Goal: Information Seeking & Learning: Learn about a topic

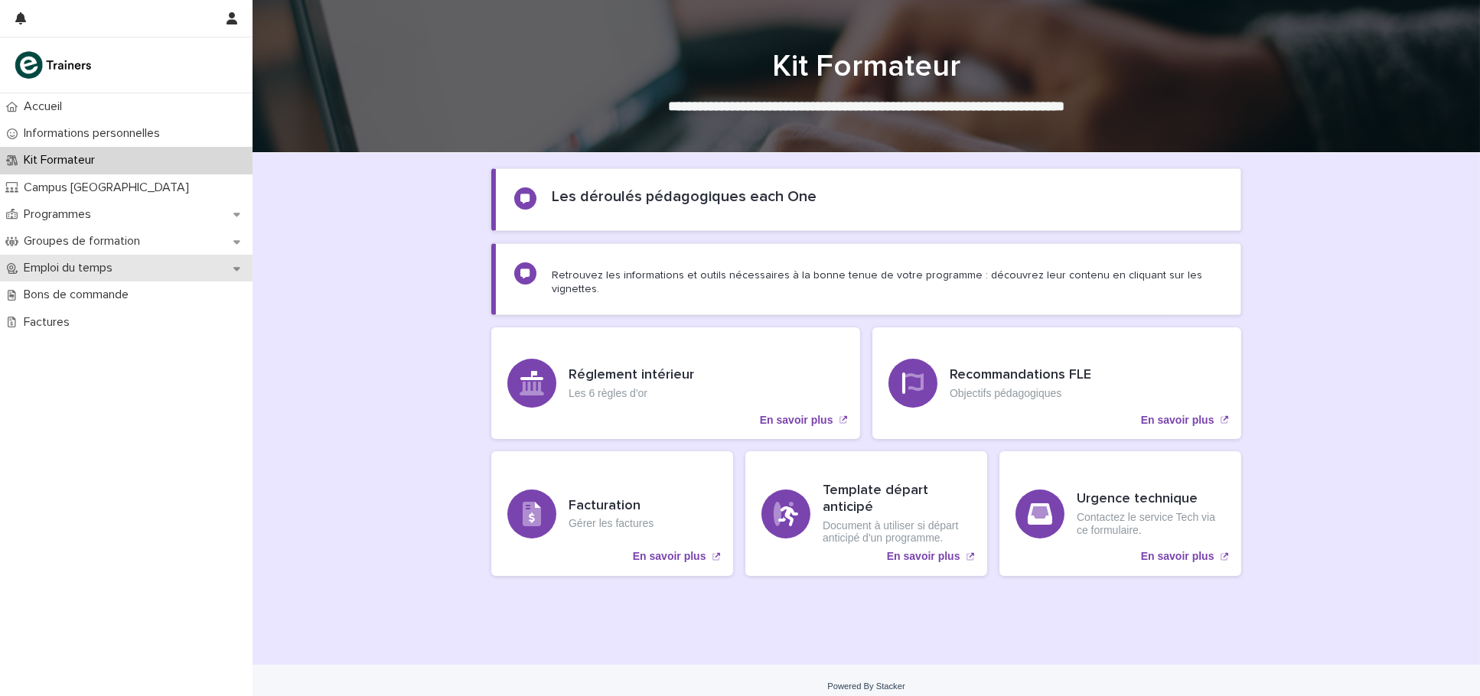
click at [234, 269] on icon at bounding box center [236, 268] width 7 height 11
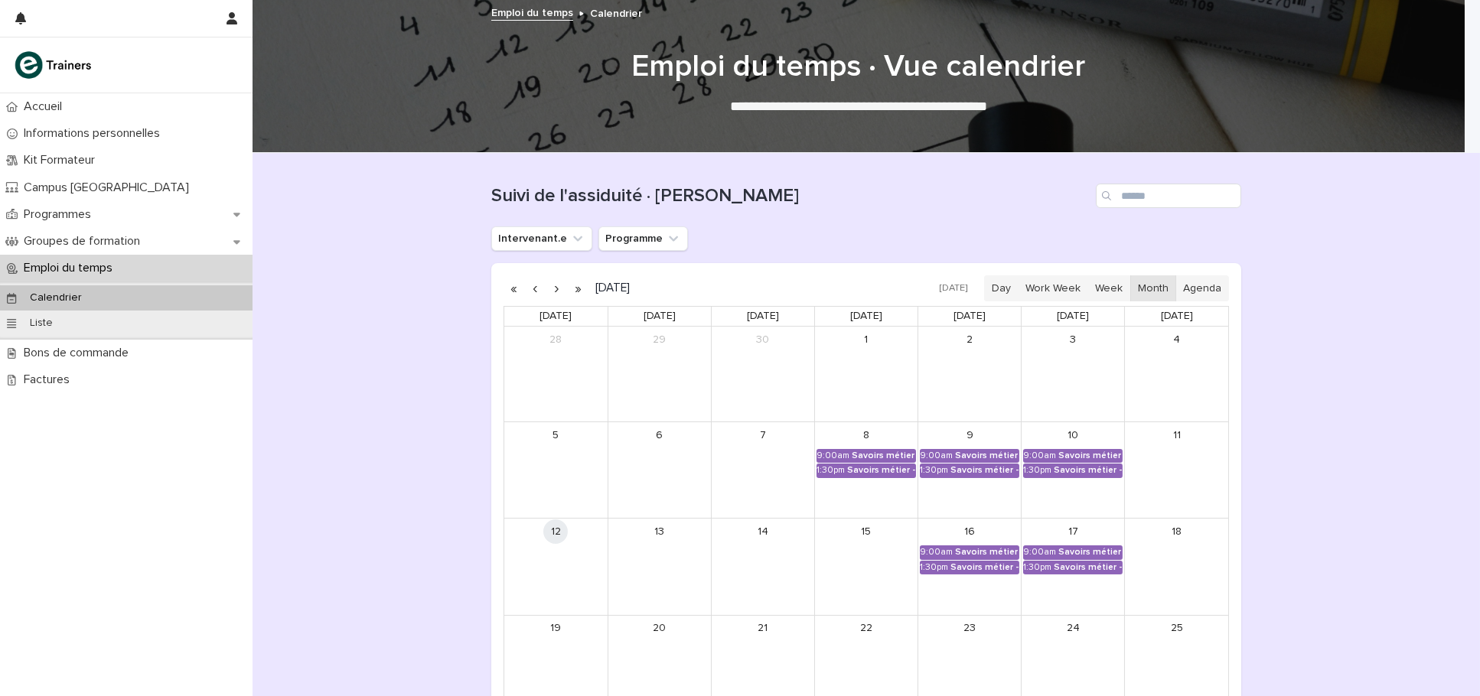
click at [552, 290] on button "button" at bounding box center [556, 288] width 21 height 24
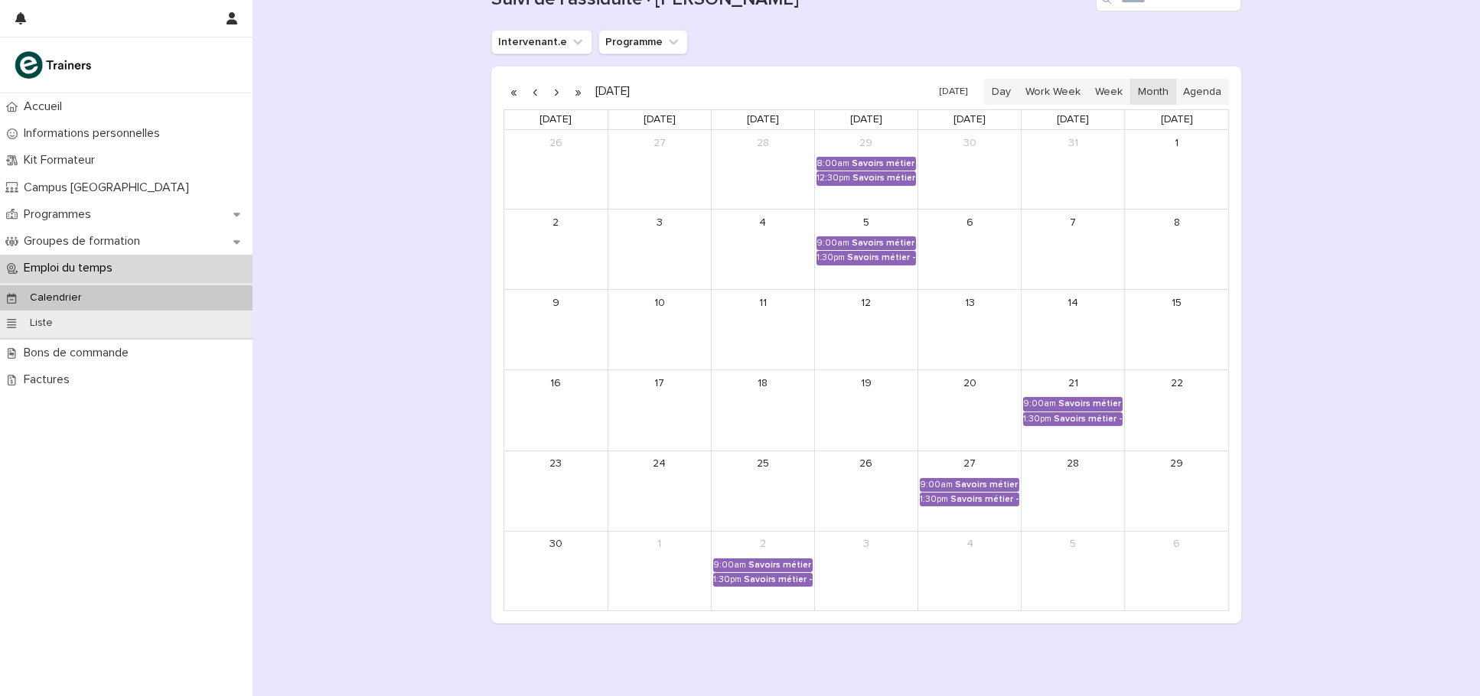
scroll to position [204, 0]
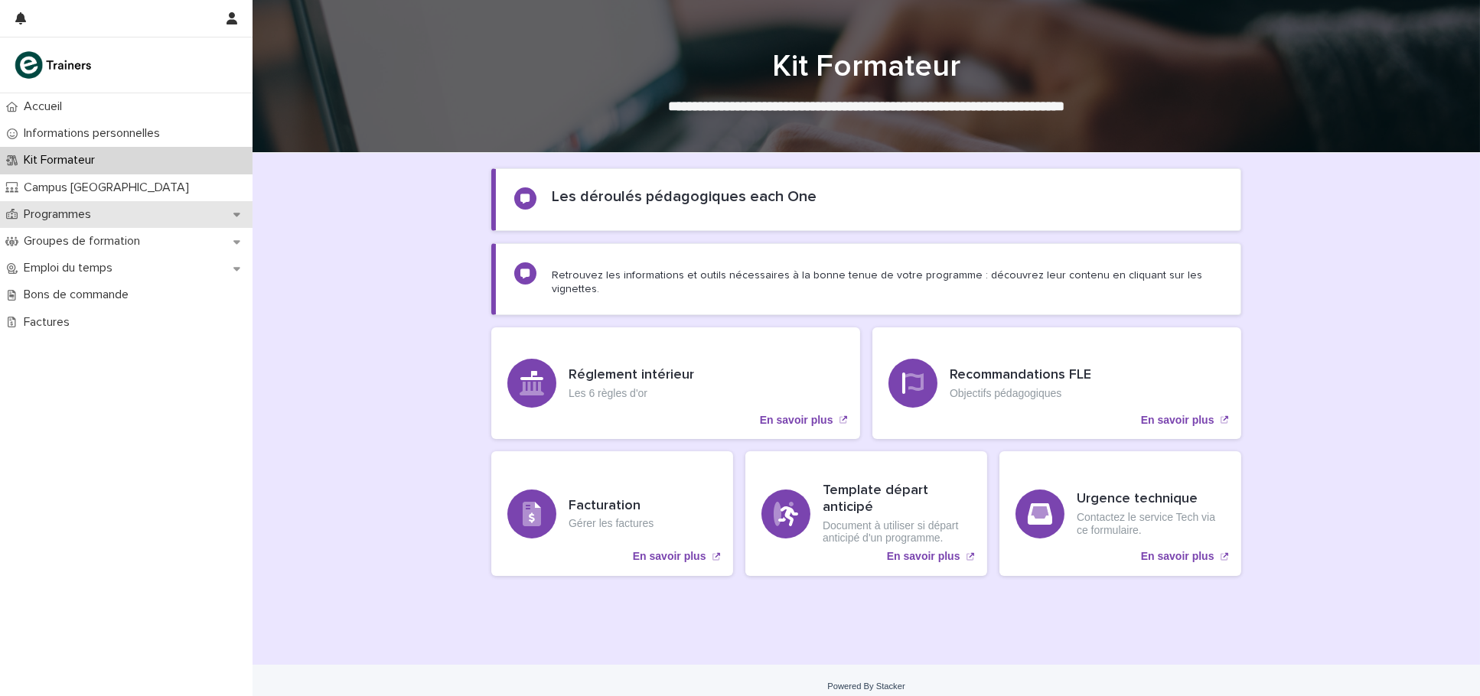
click at [226, 217] on div "Programmes" at bounding box center [126, 214] width 252 height 27
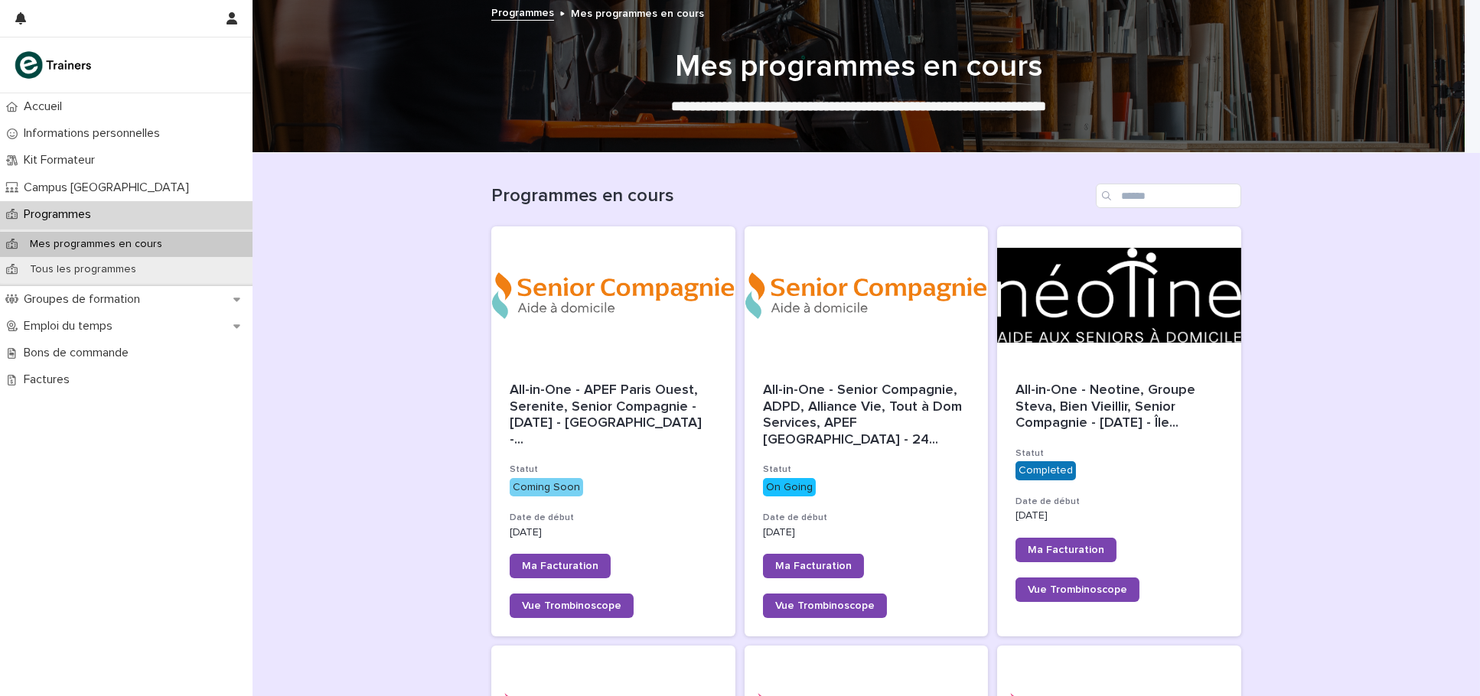
click at [200, 242] on div "Mes programmes en cours" at bounding box center [126, 244] width 252 height 25
click at [595, 395] on span "All-in-One - APEF Paris Ouest, Serenite, Senior Compagnie - 26 - Octobre 2025 -…" at bounding box center [613, 416] width 207 height 66
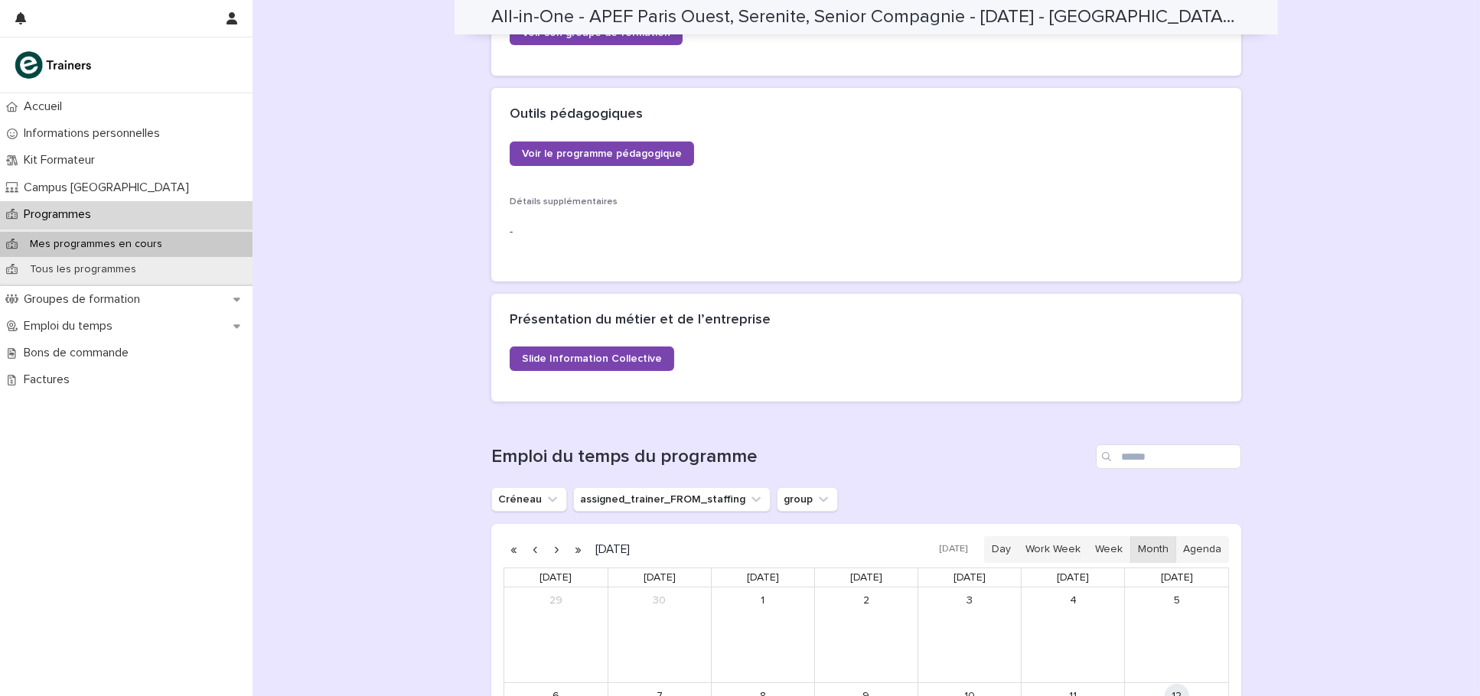
scroll to position [714, 0]
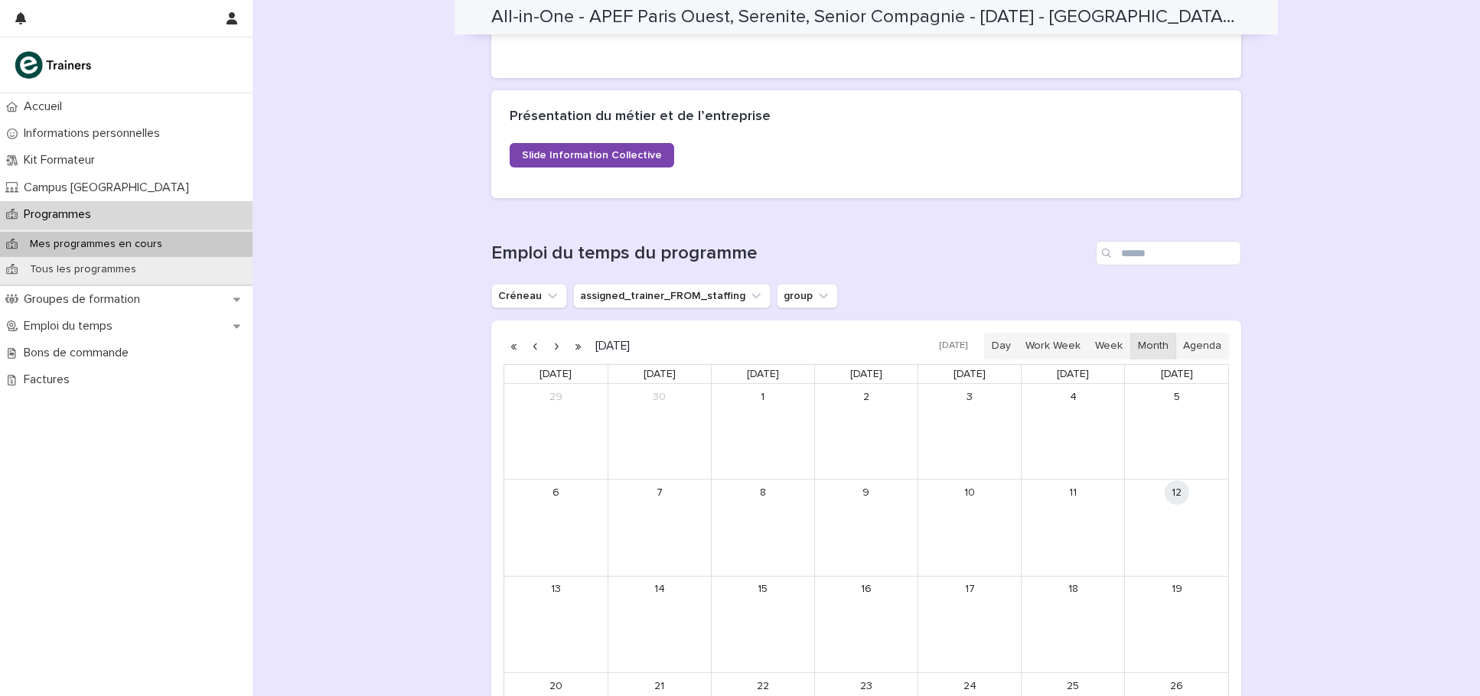
click at [548, 342] on button "button" at bounding box center [556, 346] width 21 height 24
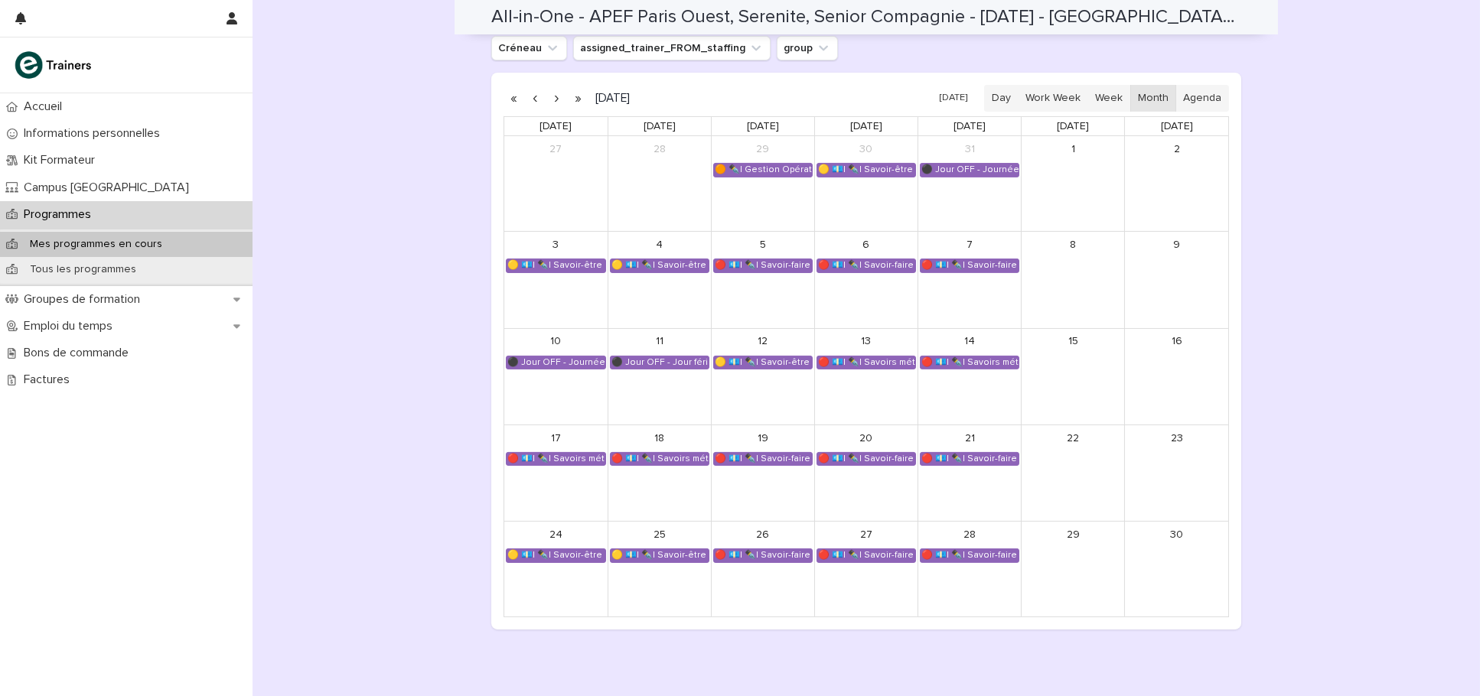
scroll to position [918, 0]
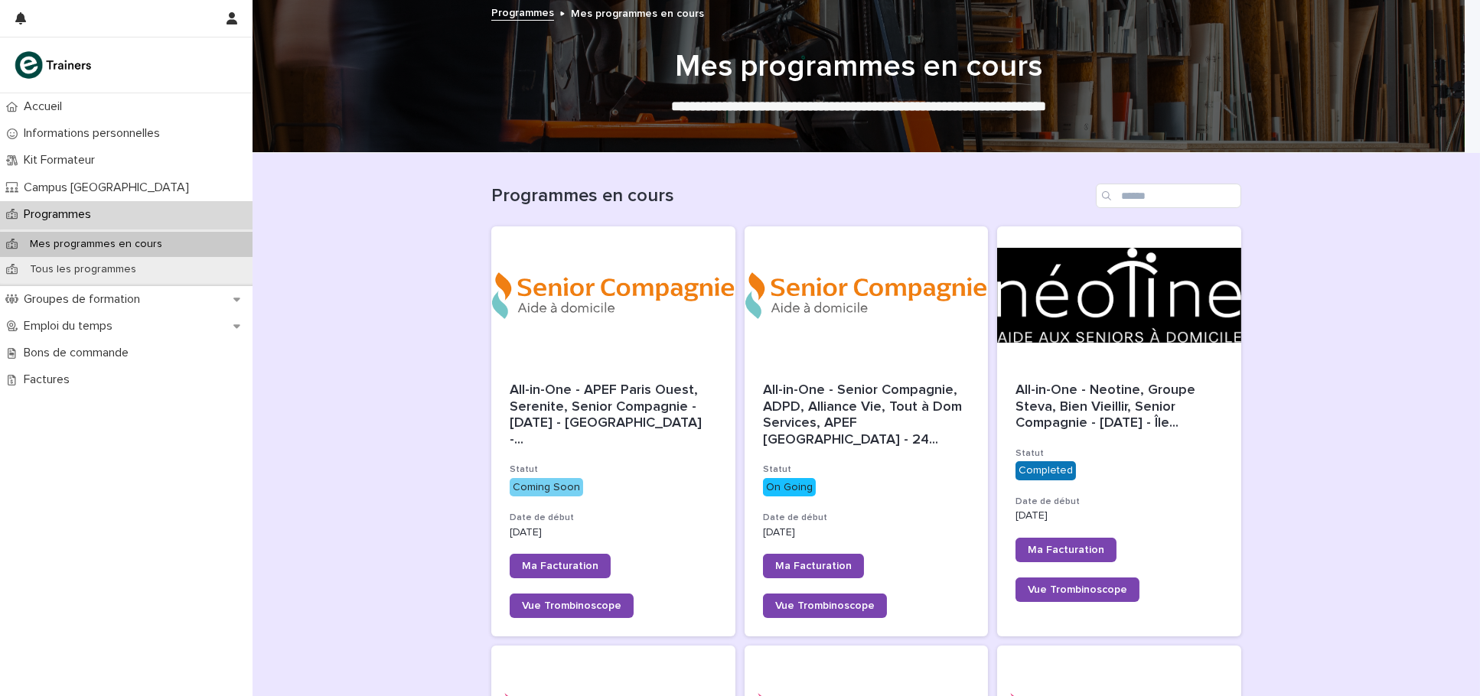
scroll to position [1, 0]
